Goal: Find contact information: Find contact information

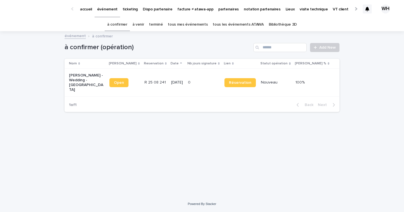
click at [142, 80] on td "R 25 08 241 R 25 08 241" at bounding box center [155, 83] width 27 height 28
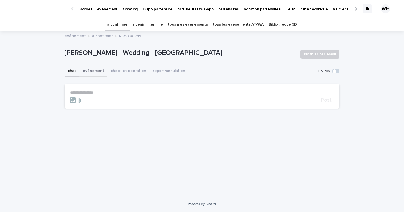
click at [96, 68] on button "événement" at bounding box center [93, 71] width 28 height 12
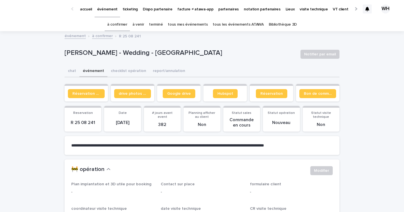
click at [220, 7] on p "partenaires" at bounding box center [228, 6] width 21 height 12
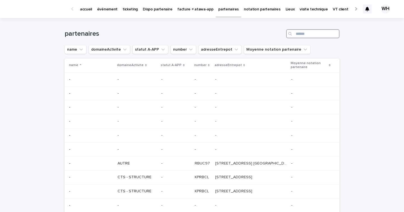
click at [300, 33] on input "Search" at bounding box center [312, 33] width 53 height 9
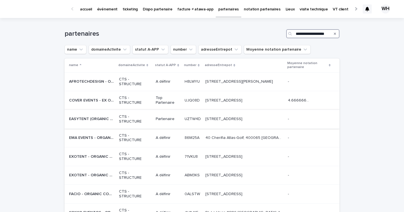
scroll to position [0, 3]
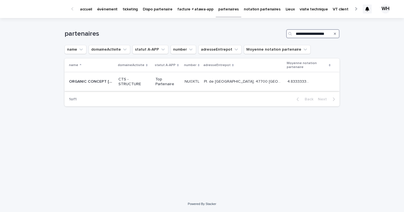
type input "**********"
click at [140, 77] on p "CTS - STRUCTURE" at bounding box center [135, 82] width 33 height 10
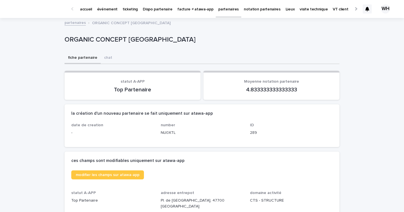
click at [115, 10] on p "événement" at bounding box center [107, 6] width 21 height 12
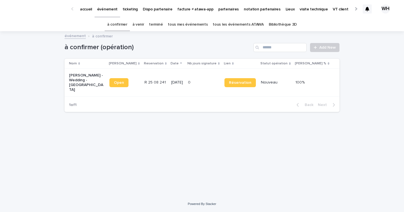
click at [223, 8] on p "partenaires" at bounding box center [228, 6] width 21 height 12
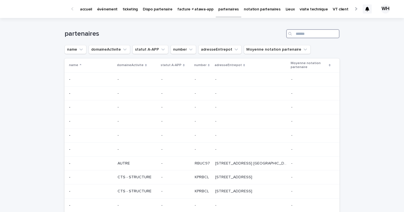
click at [306, 34] on input "Search" at bounding box center [312, 33] width 53 height 9
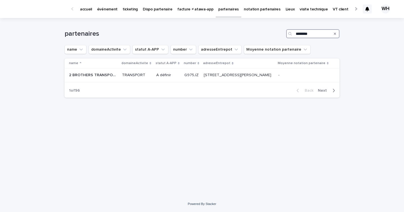
type input "*********"
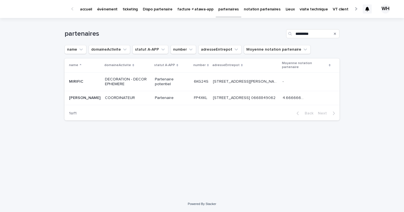
click at [182, 97] on p "Partenaire" at bounding box center [172, 97] width 35 height 5
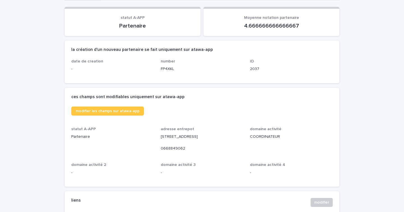
scroll to position [66, 0]
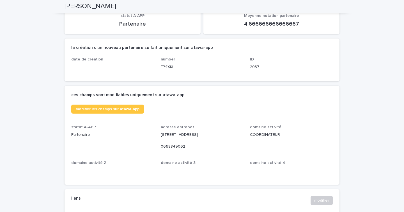
drag, startPoint x: 240, startPoint y: 135, endPoint x: 161, endPoint y: 136, distance: 78.9
click at [161, 136] on p "[STREET_ADDRESS] 0668849062" at bounding box center [202, 140] width 83 height 17
copy p "[STREET_ADDRESS]"
click at [217, 105] on div "modifier les champs sur atawa-app" at bounding box center [202, 108] width 262 height 9
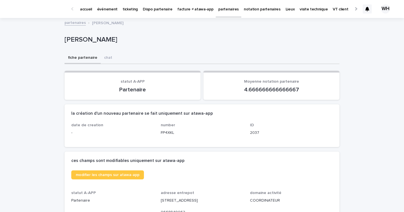
click at [108, 12] on link "événement" at bounding box center [108, 8] width 26 height 17
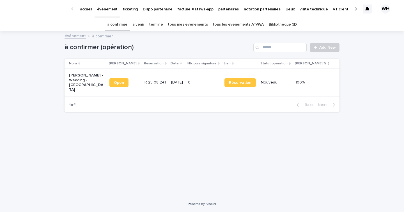
click at [149, 78] on td "R 25 08 241 R 25 08 241" at bounding box center [155, 83] width 27 height 28
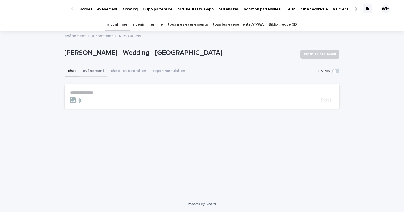
click at [89, 72] on button "événement" at bounding box center [93, 71] width 28 height 12
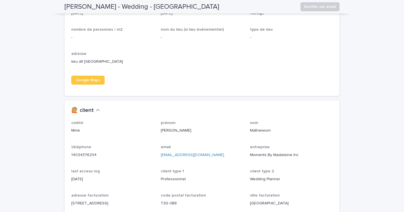
scroll to position [416, 0]
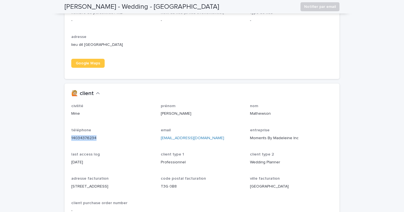
drag, startPoint x: 99, startPoint y: 136, endPoint x: 63, endPoint y: 135, distance: 35.4
copy link "14034376234"
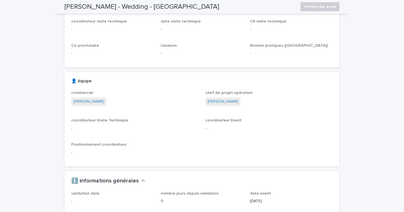
scroll to position [0, 0]
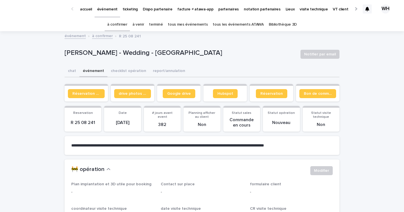
click at [108, 7] on p "événement" at bounding box center [107, 6] width 21 height 12
